Goal: Information Seeking & Learning: Learn about a topic

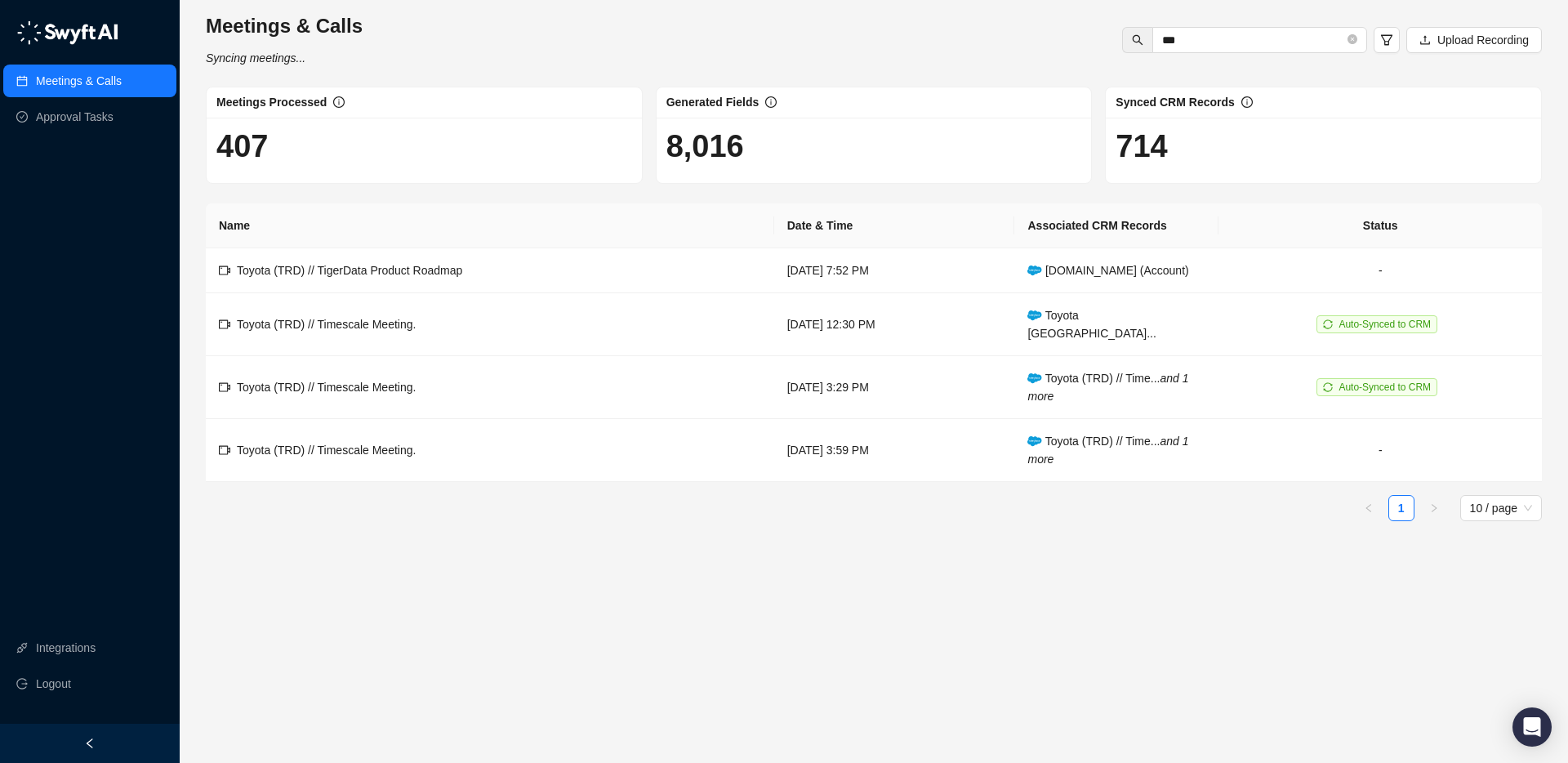
click at [102, 78] on link "Meetings & Calls" at bounding box center [79, 80] width 86 height 32
click at [95, 81] on link "Meetings & Calls" at bounding box center [79, 80] width 86 height 32
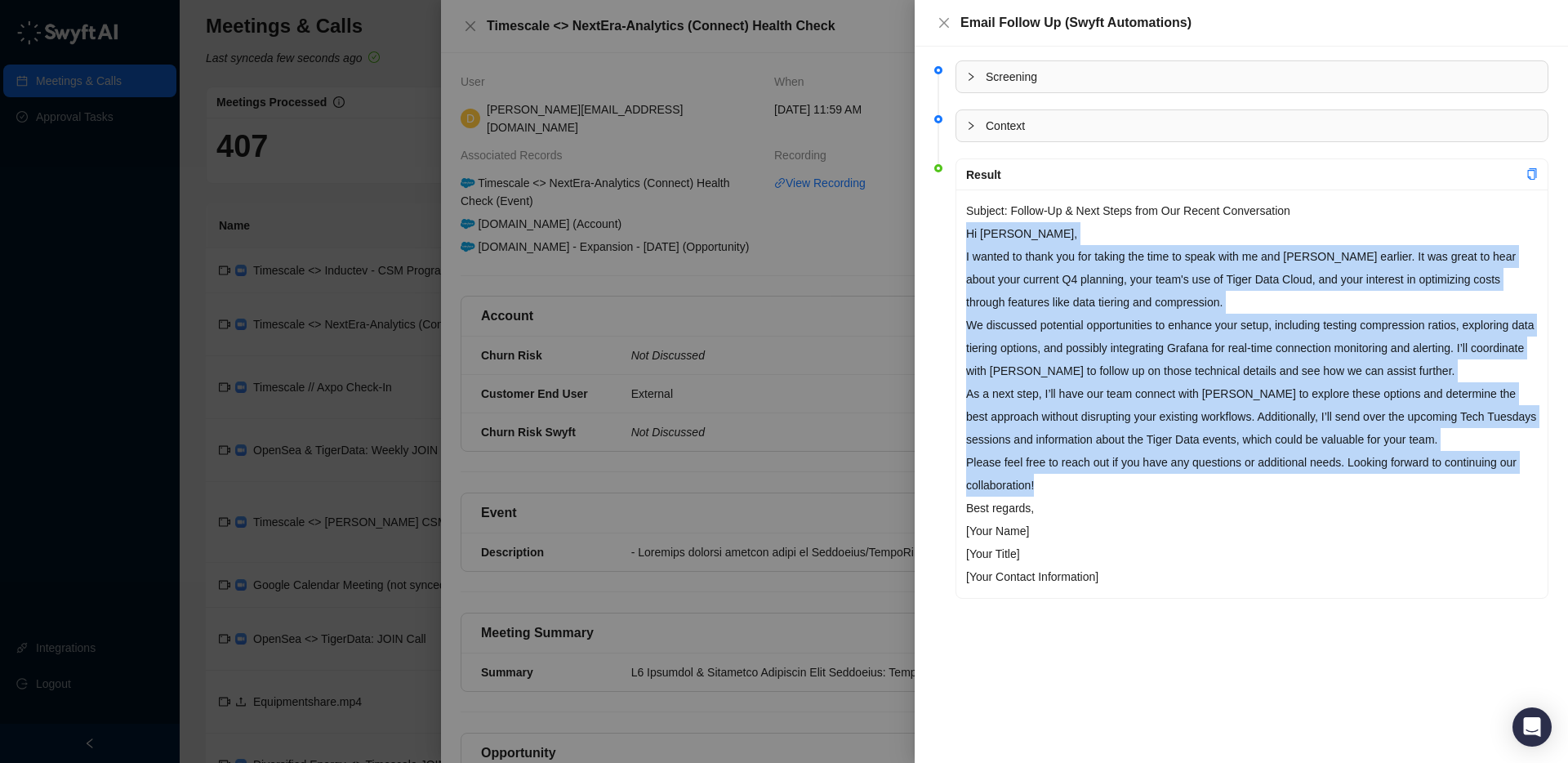
scroll to position [1653, 0]
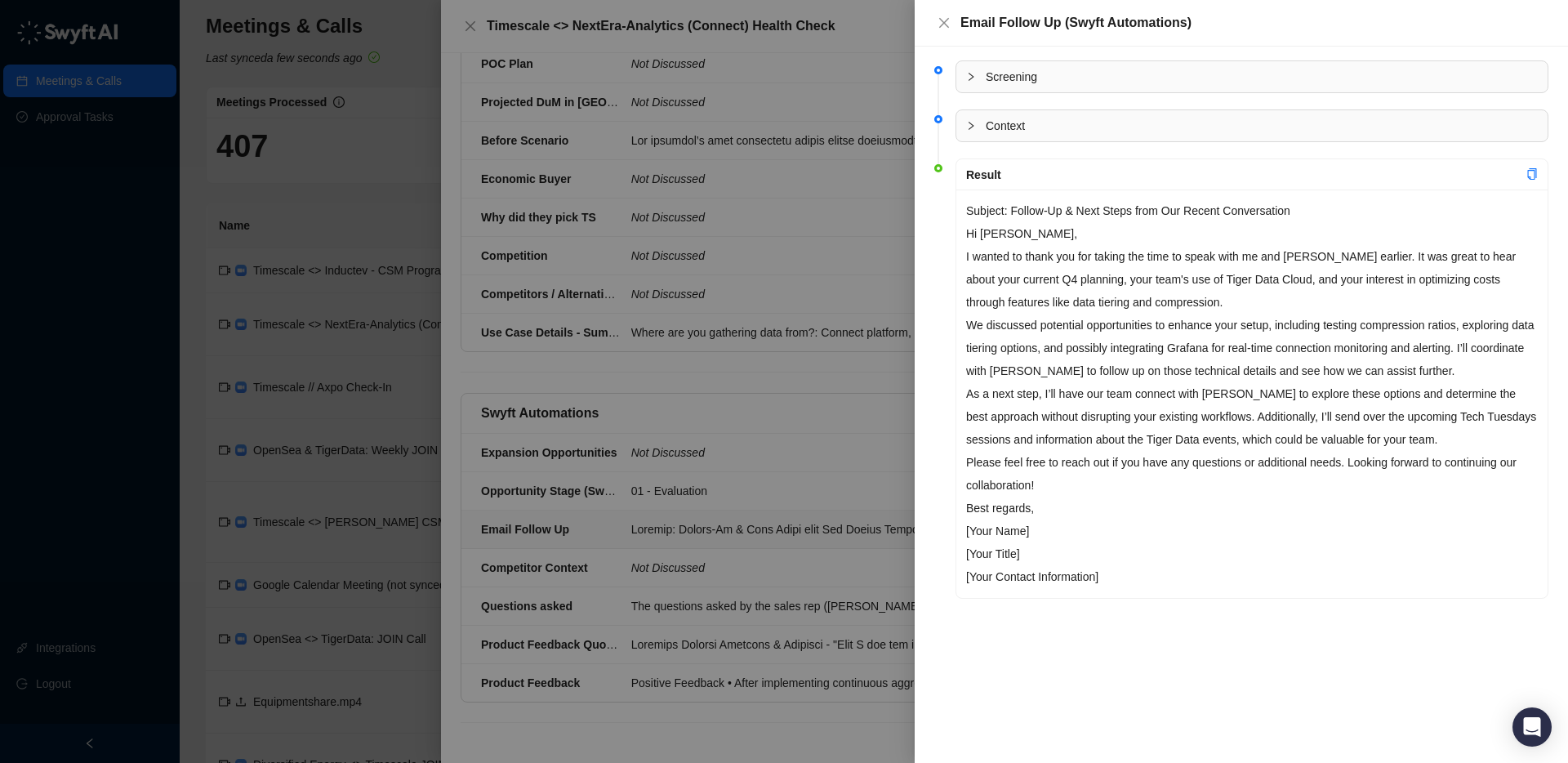
click at [467, 25] on div at bounding box center [784, 382] width 1568 height 763
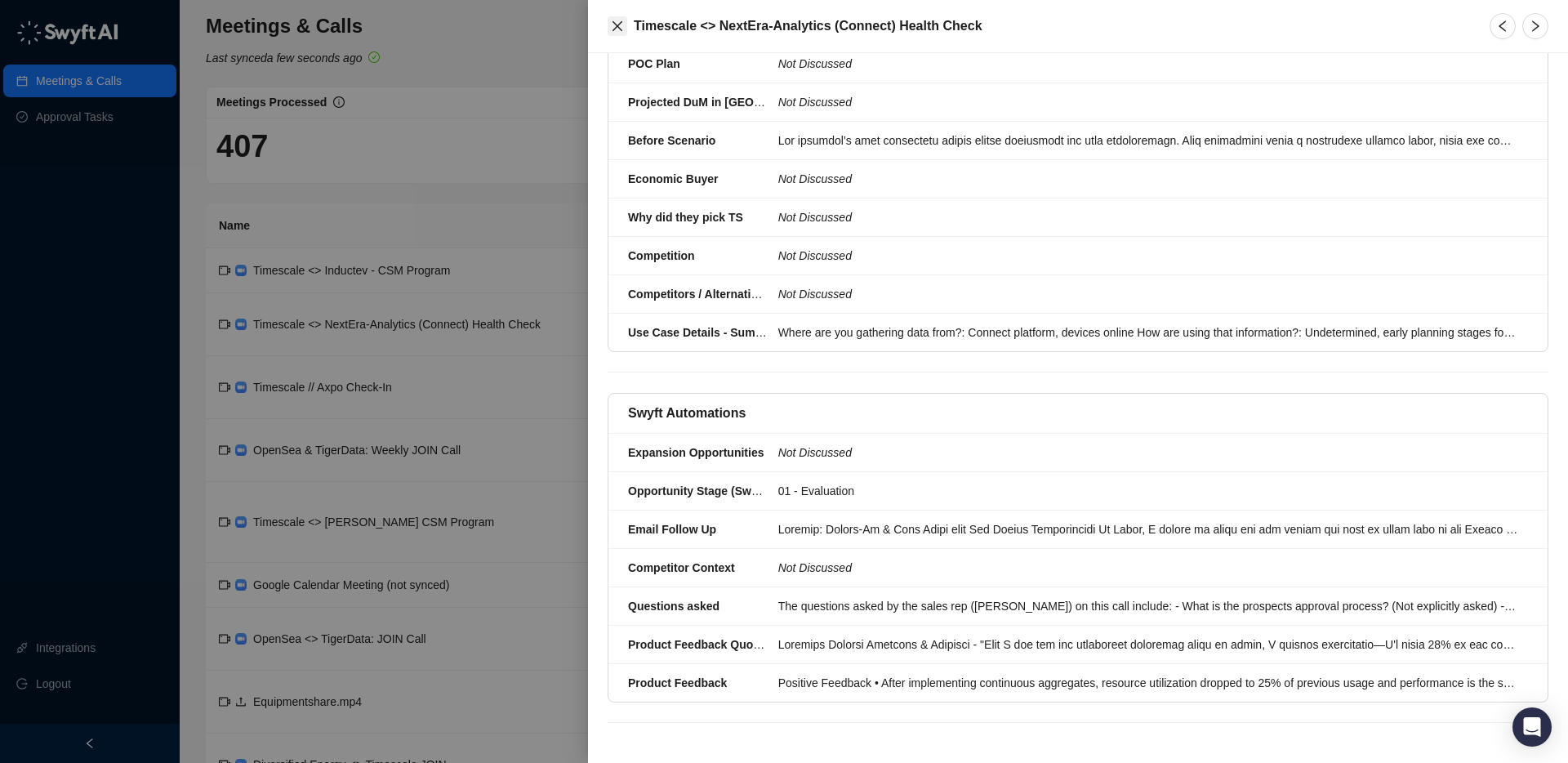
click at [616, 25] on icon "close" at bounding box center [617, 25] width 10 height 10
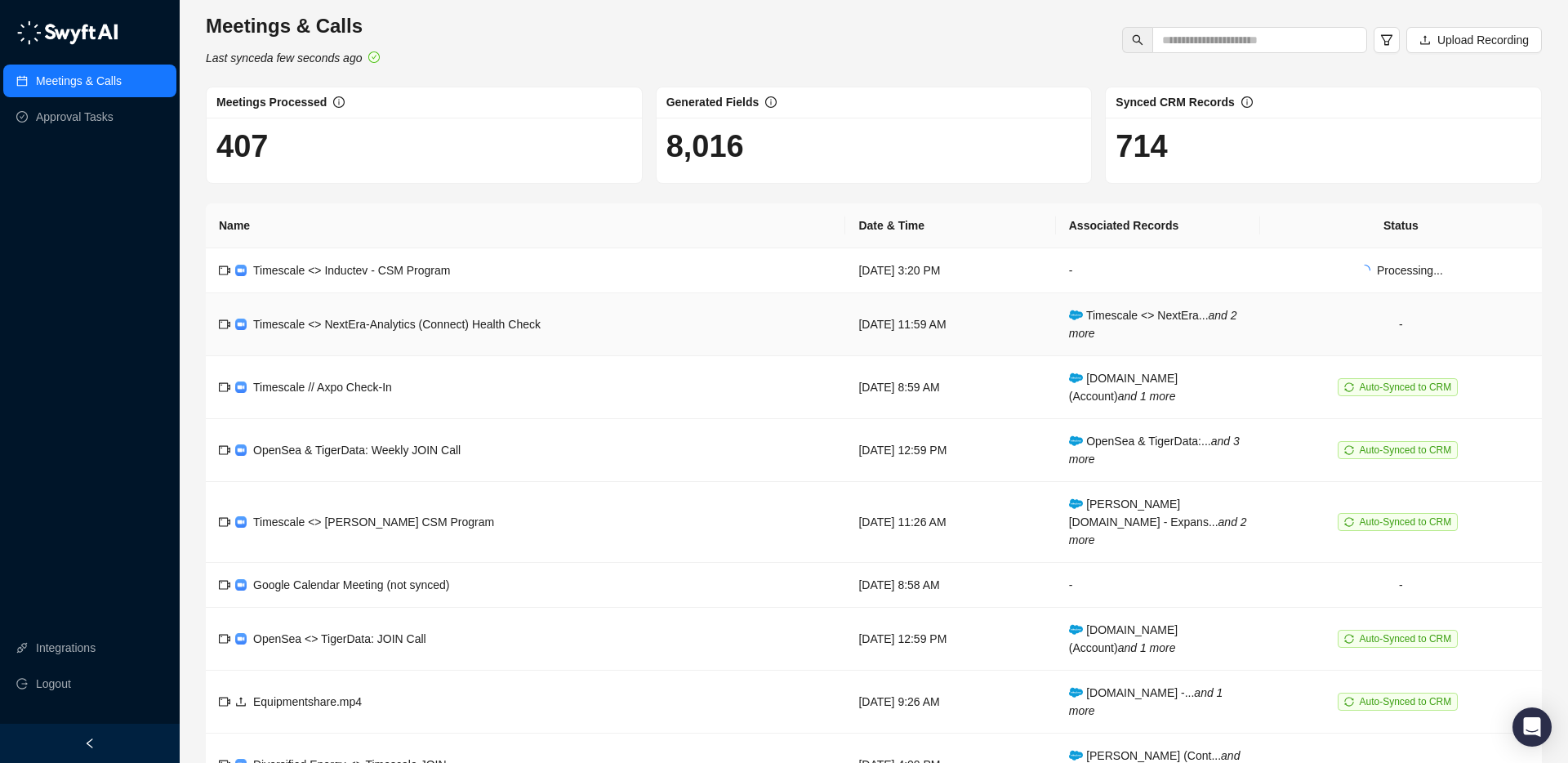
click at [606, 322] on td "Timescale <> NextEra-Analytics (Connect) Health Check" at bounding box center [525, 325] width 640 height 63
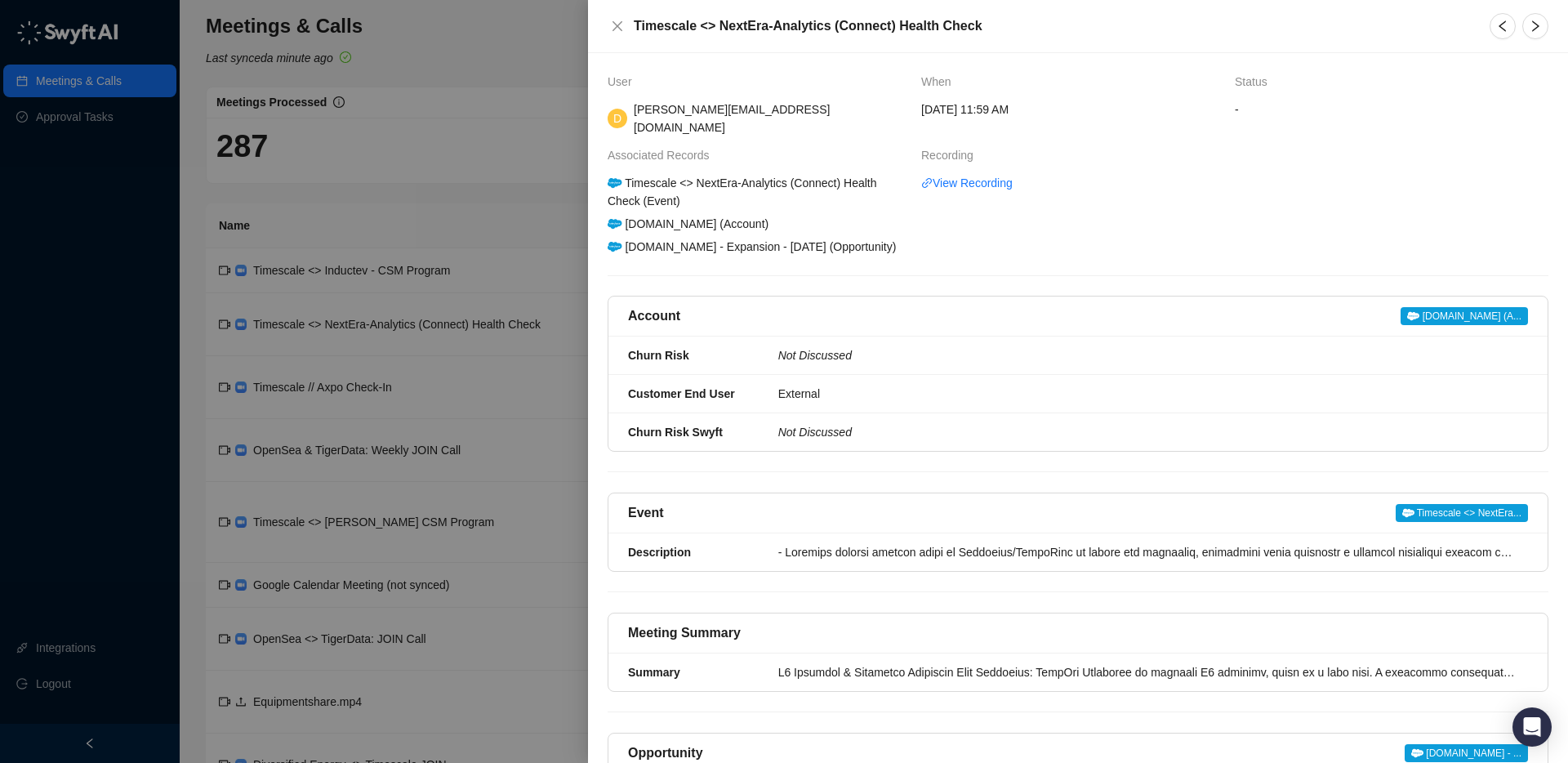
click at [1414, 313] on span "nexteraenergy.com (A..." at bounding box center [1464, 316] width 127 height 18
click at [617, 31] on icon "close" at bounding box center [617, 25] width 13 height 13
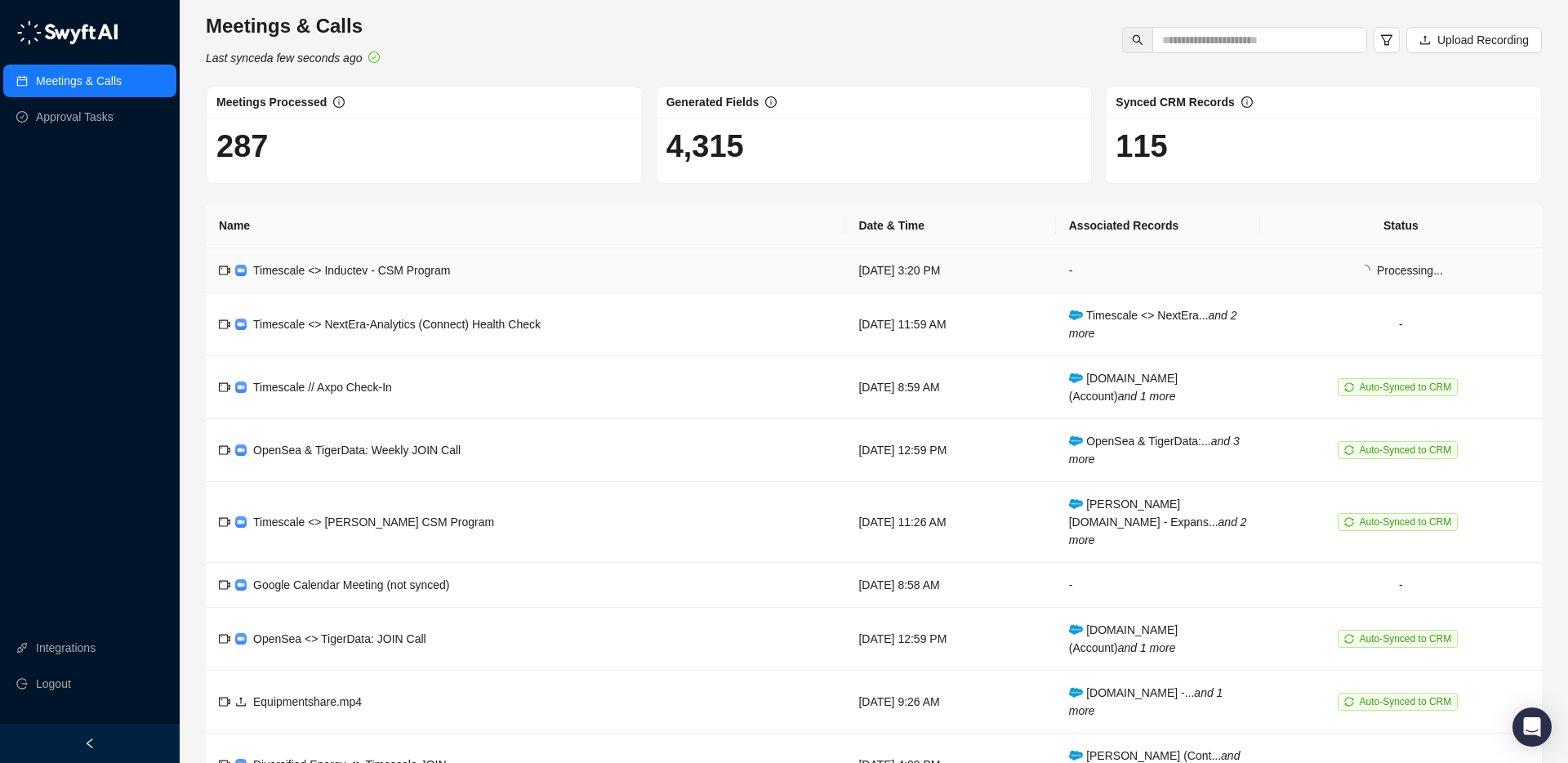
click at [481, 275] on td "Timescale <> Inductev - CSM Program" at bounding box center [525, 271] width 640 height 45
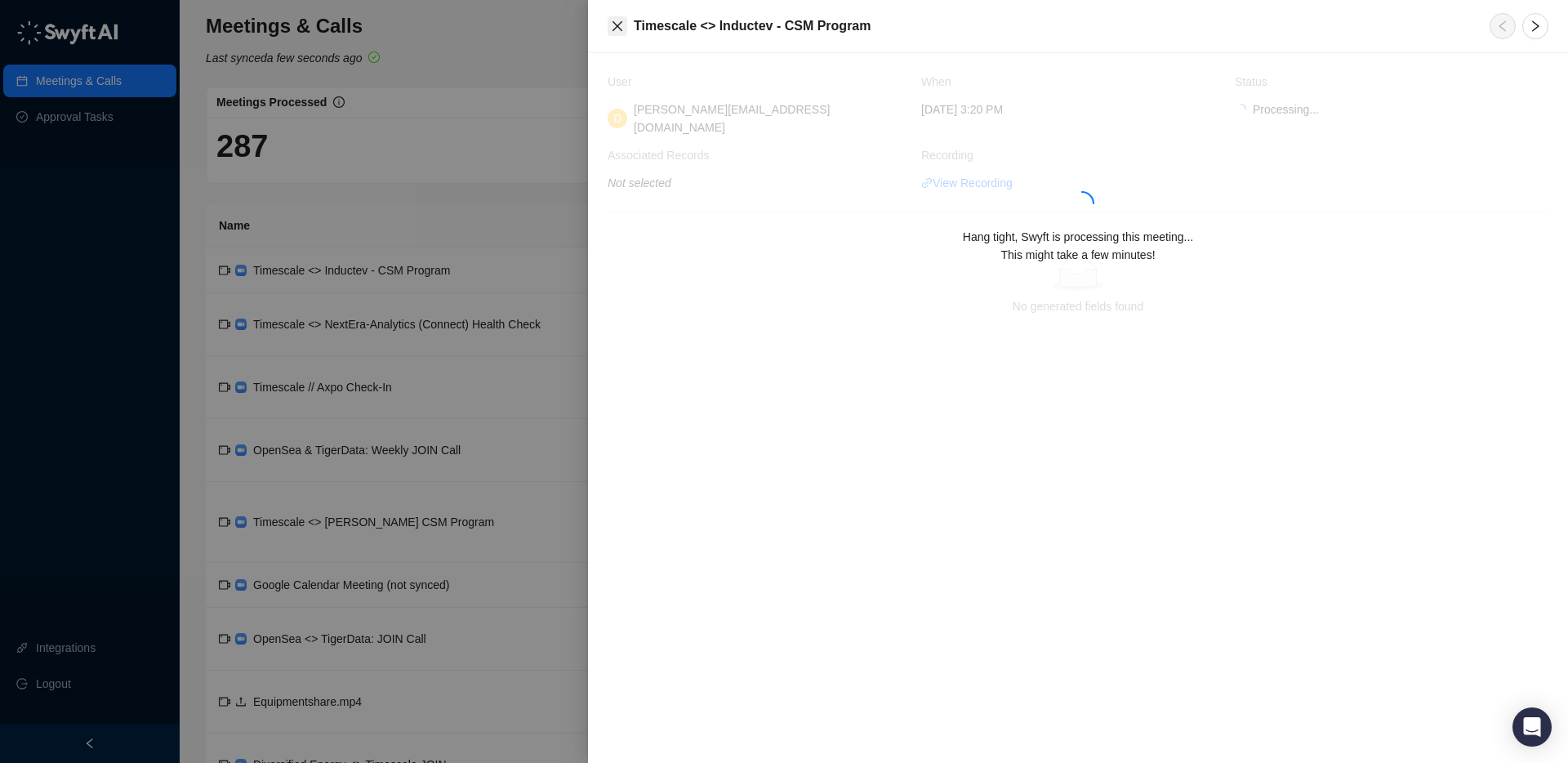
click at [621, 24] on icon "close" at bounding box center [617, 25] width 13 height 13
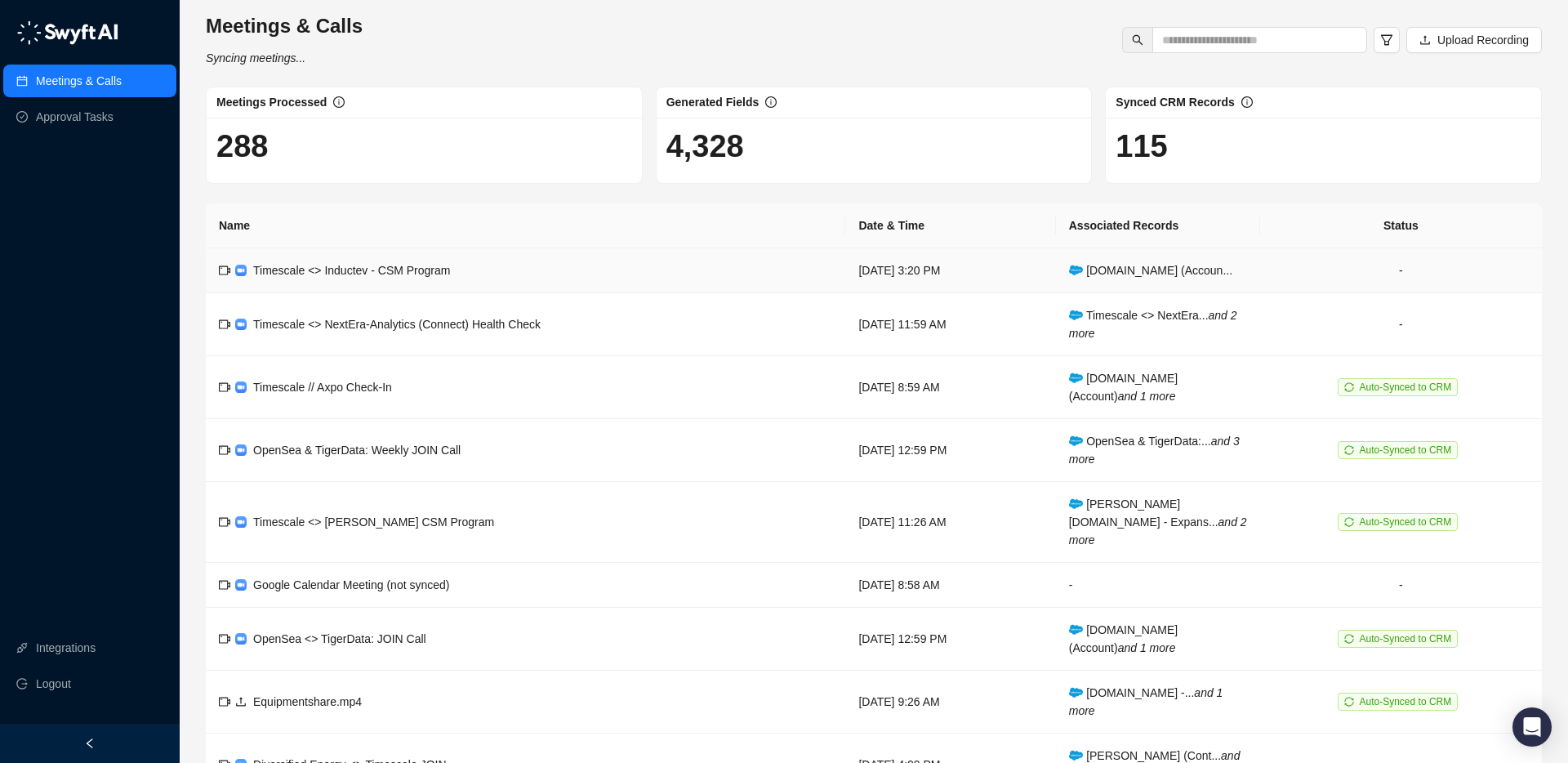
click at [517, 272] on td "Timescale <> Inductev - CSM Program" at bounding box center [525, 271] width 640 height 45
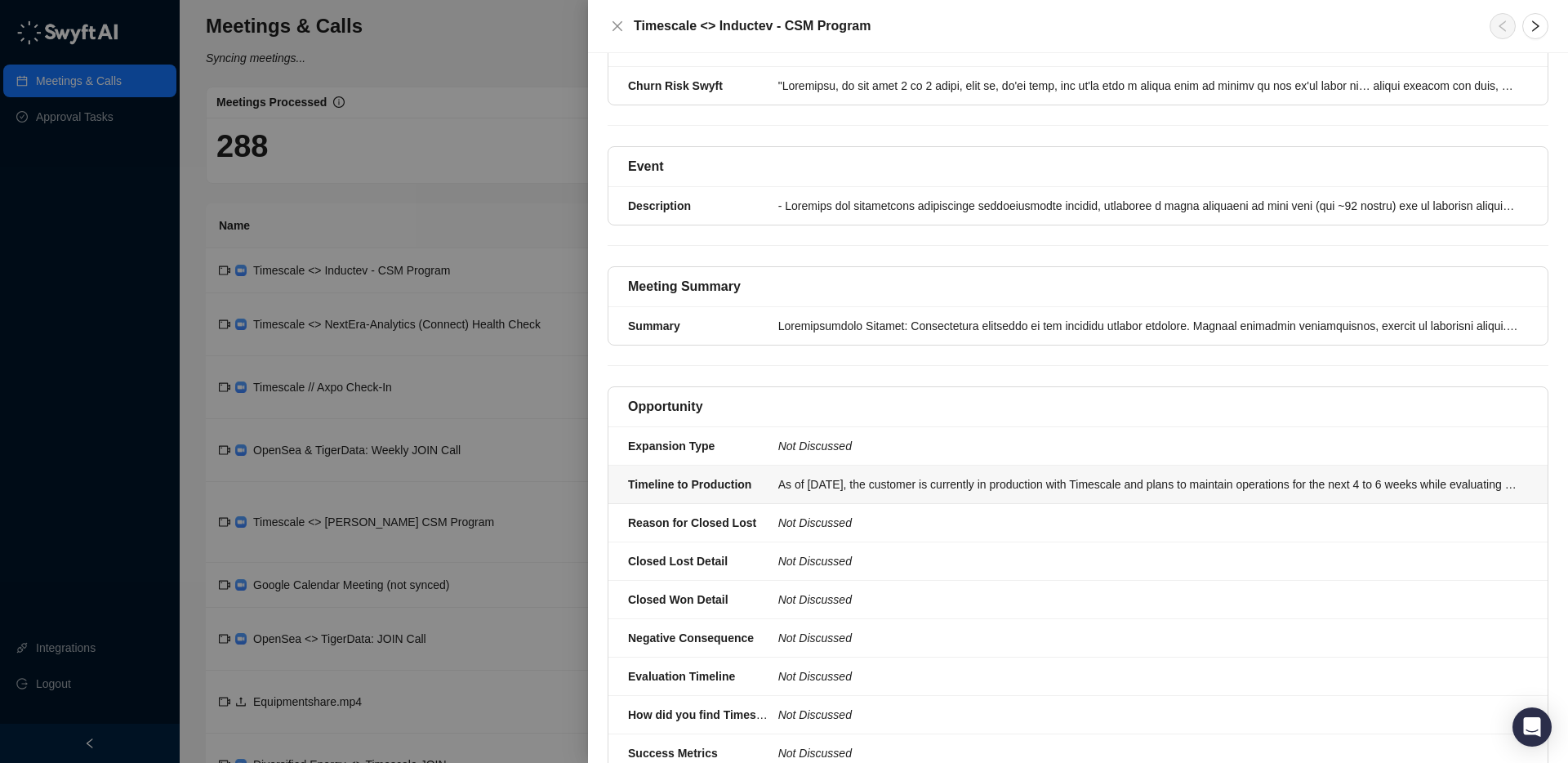
scroll to position [298, 0]
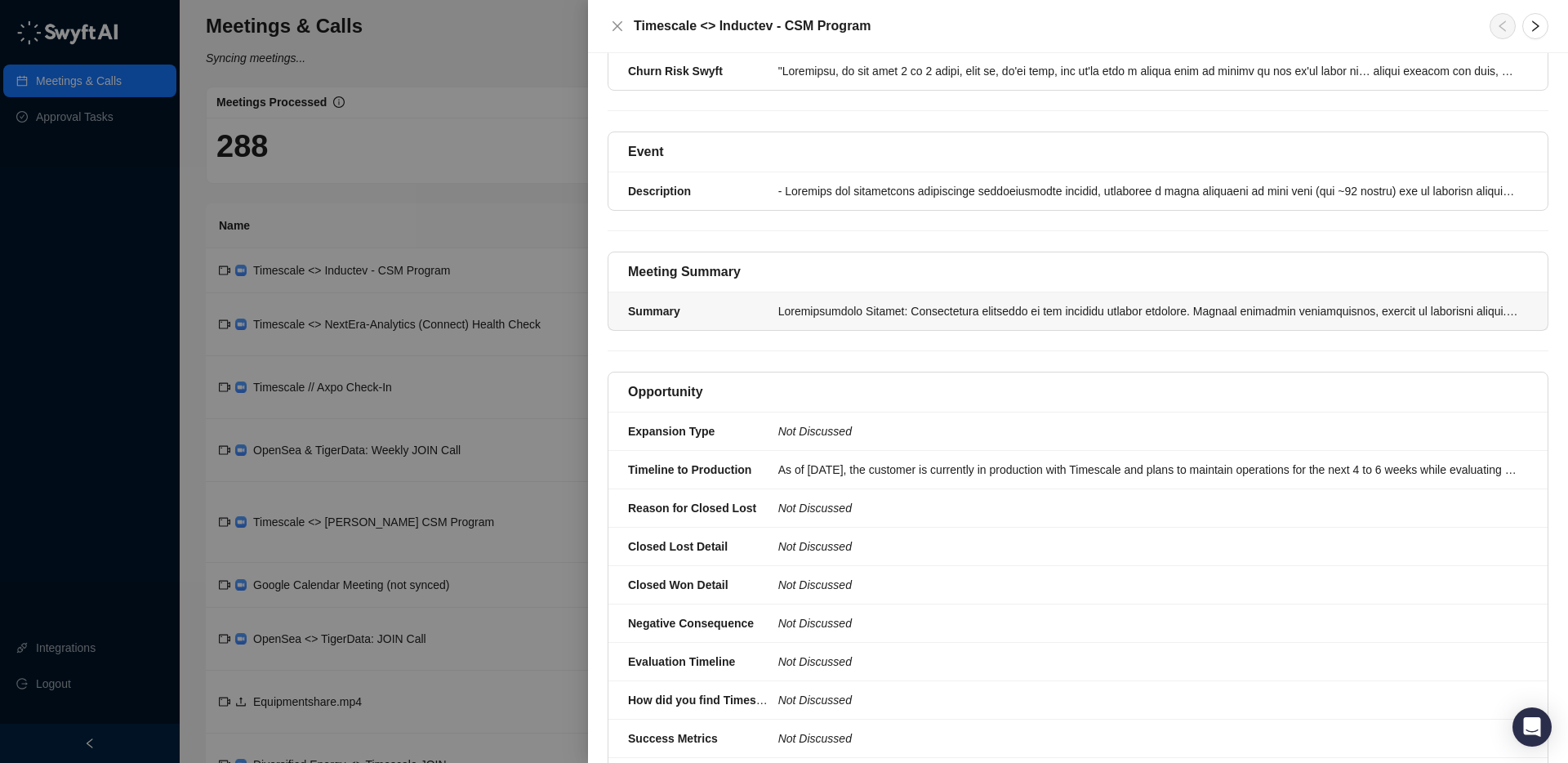
click at [775, 302] on div at bounding box center [1147, 311] width 750 height 18
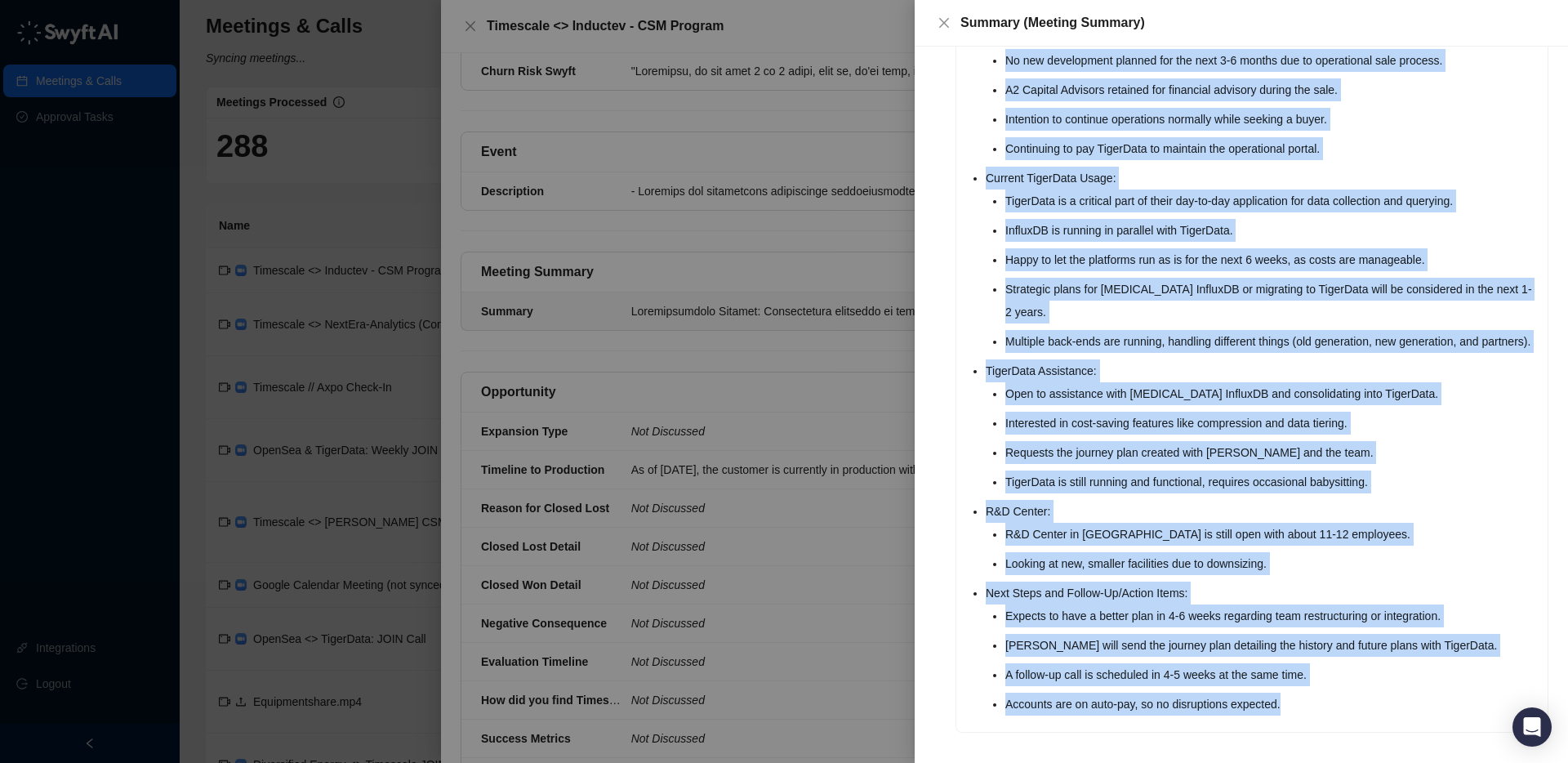
scroll to position [326, 0]
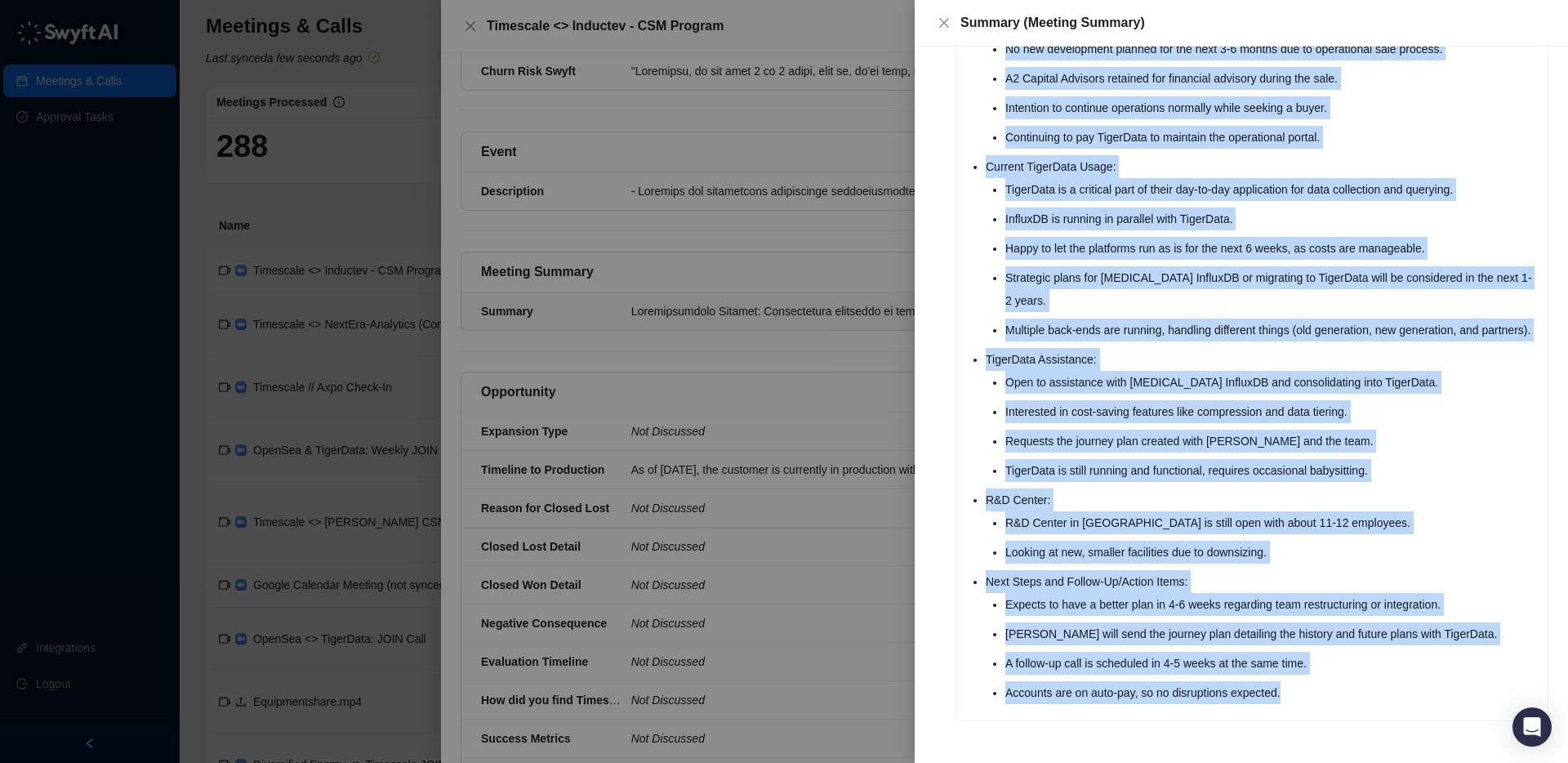
drag, startPoint x: 987, startPoint y: 210, endPoint x: 1311, endPoint y: 690, distance: 579.1
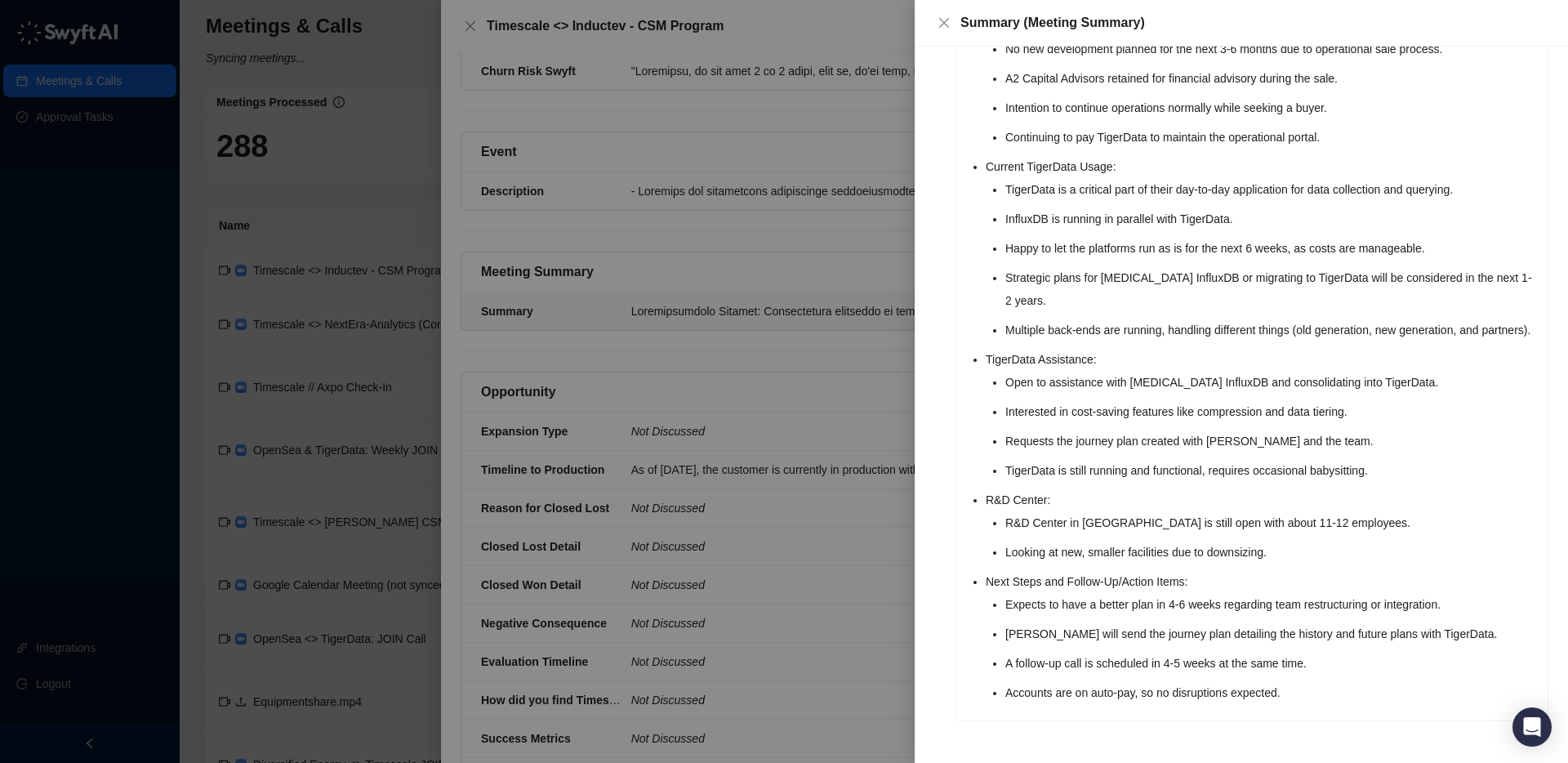
click at [941, 26] on icon "close" at bounding box center [943, 23] width 10 height 10
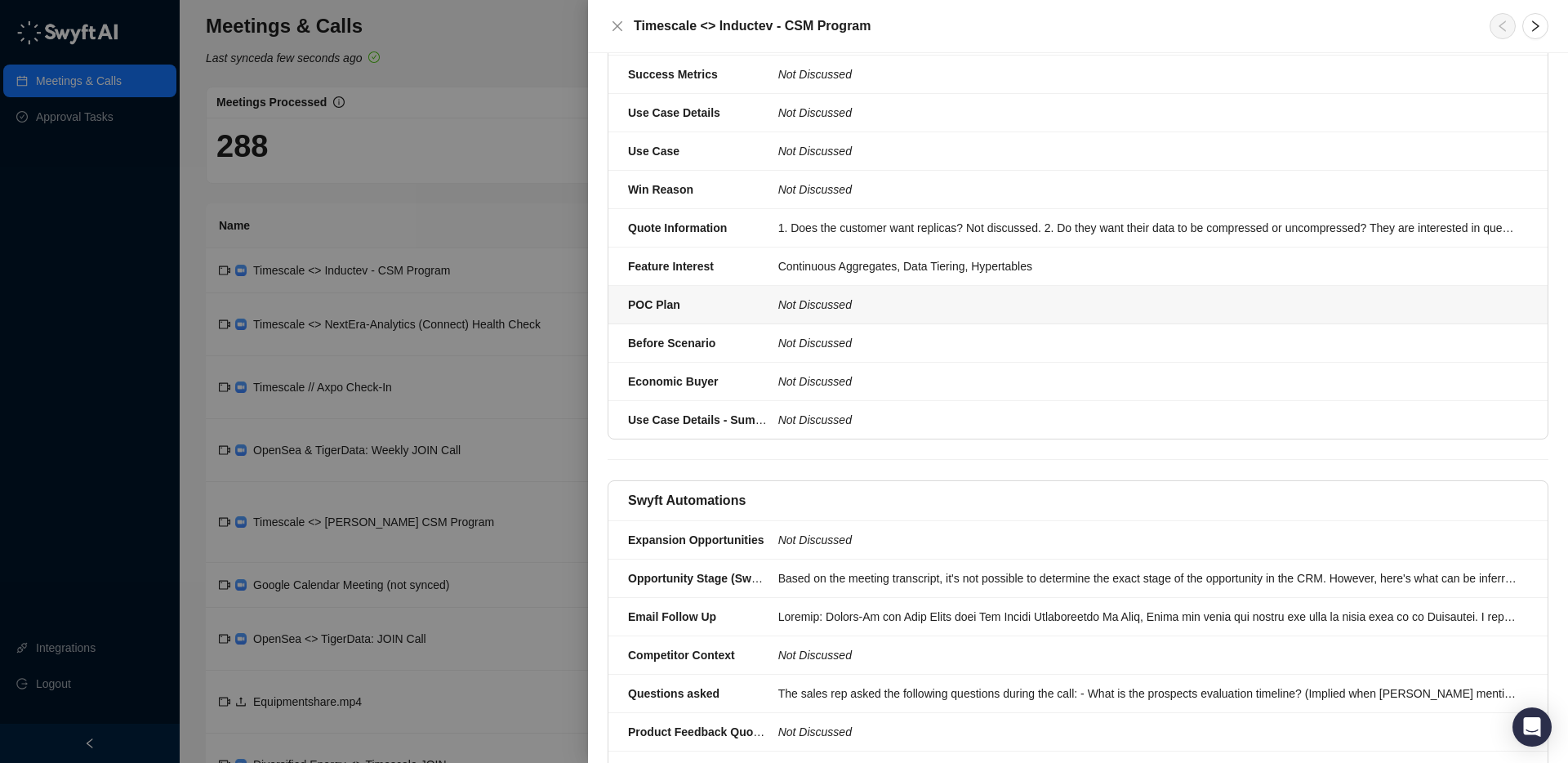
scroll to position [1033, 0]
